Goal: Find specific page/section: Find specific page/section

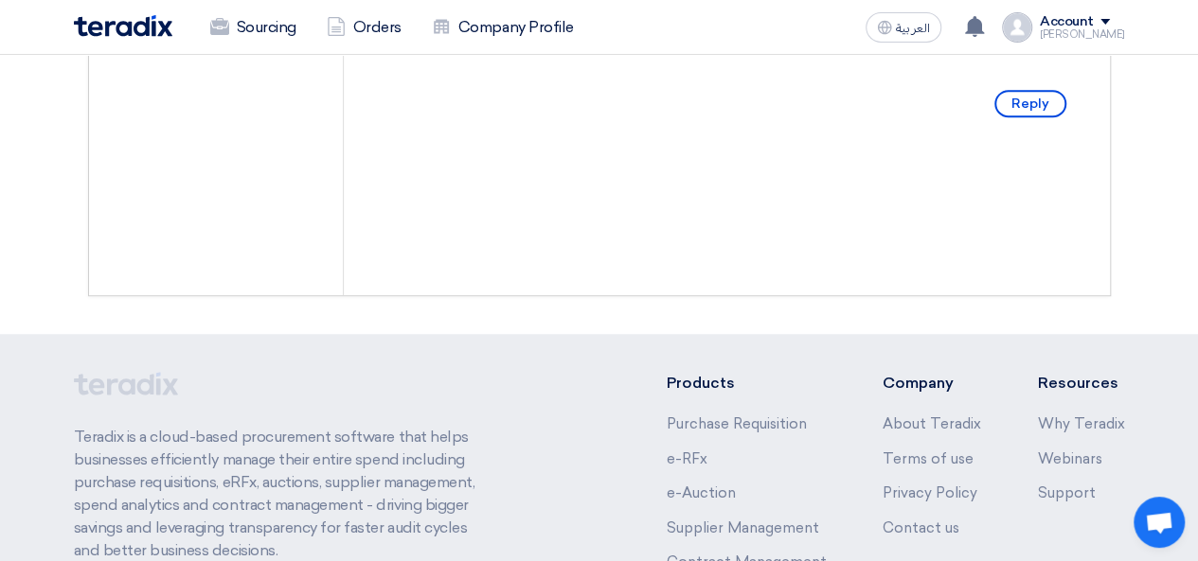
scroll to position [30, 0]
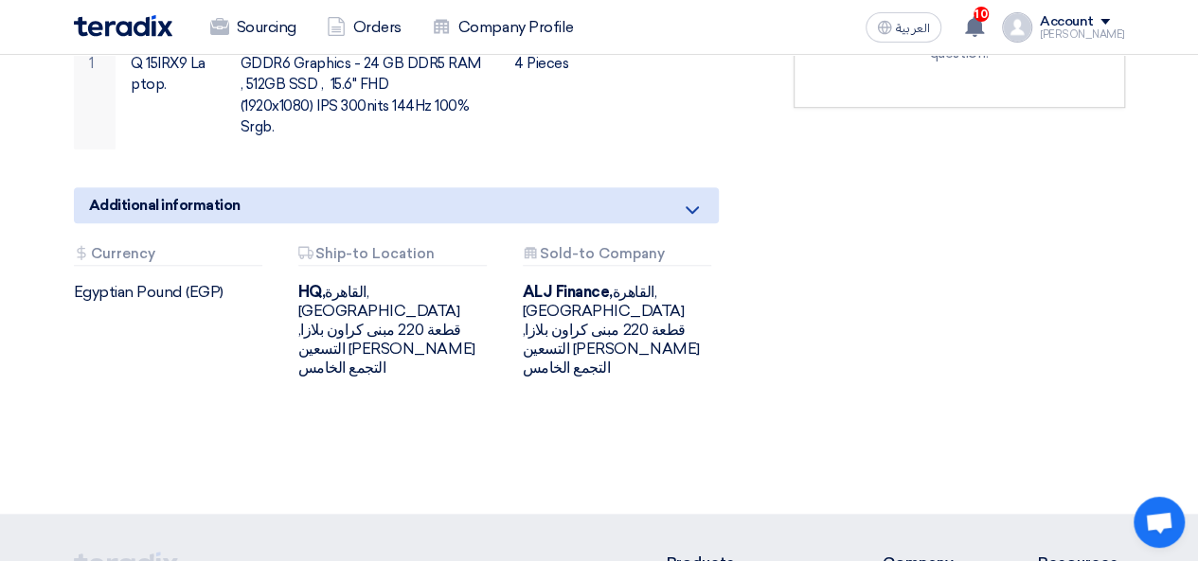
scroll to position [206, 0]
